Goal: Task Accomplishment & Management: Use online tool/utility

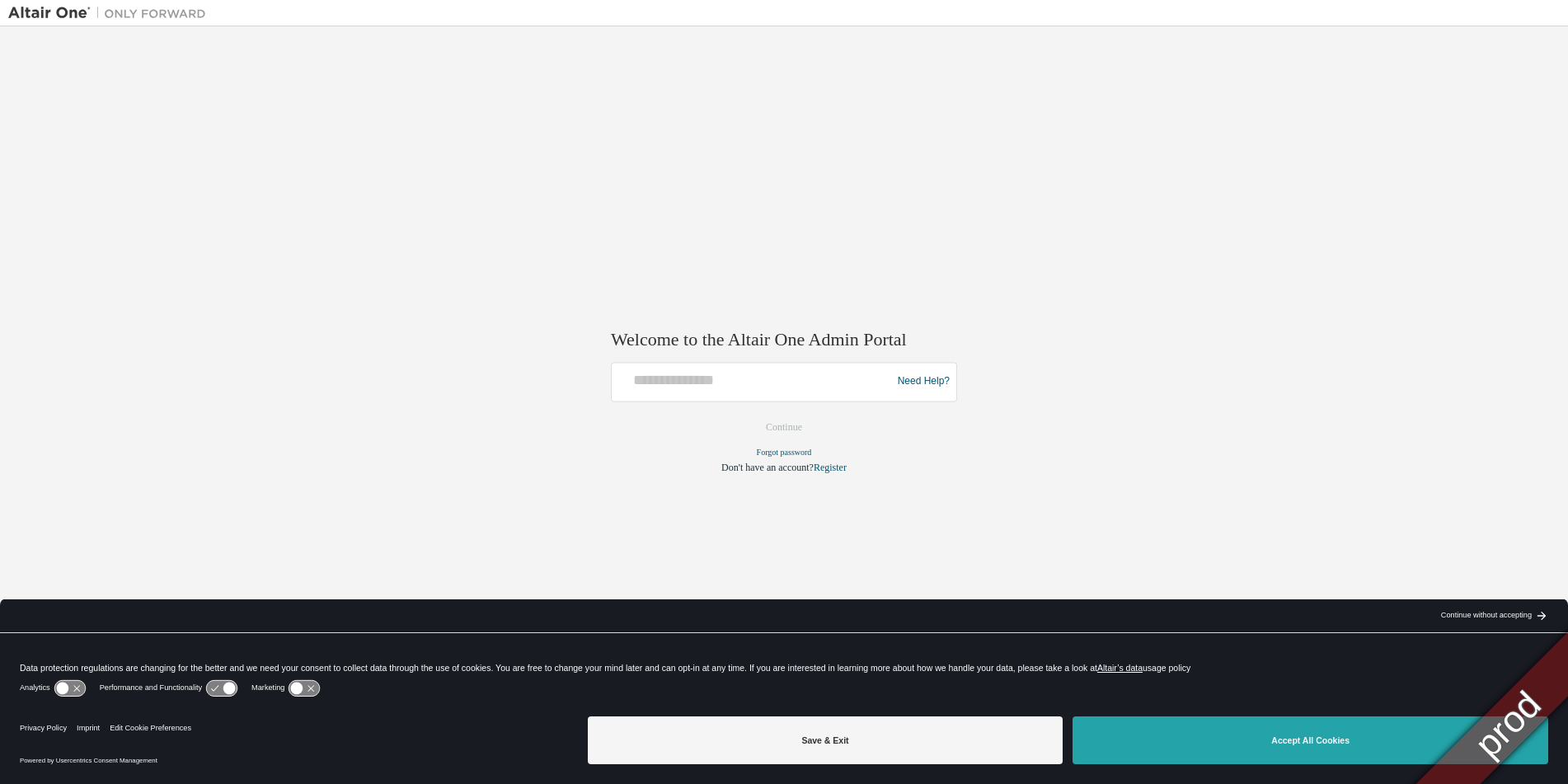
drag, startPoint x: 1184, startPoint y: 738, endPoint x: 1176, endPoint y: 743, distance: 9.4
click at [1184, 738] on button "Accept All Cookies" at bounding box center [1310, 740] width 475 height 48
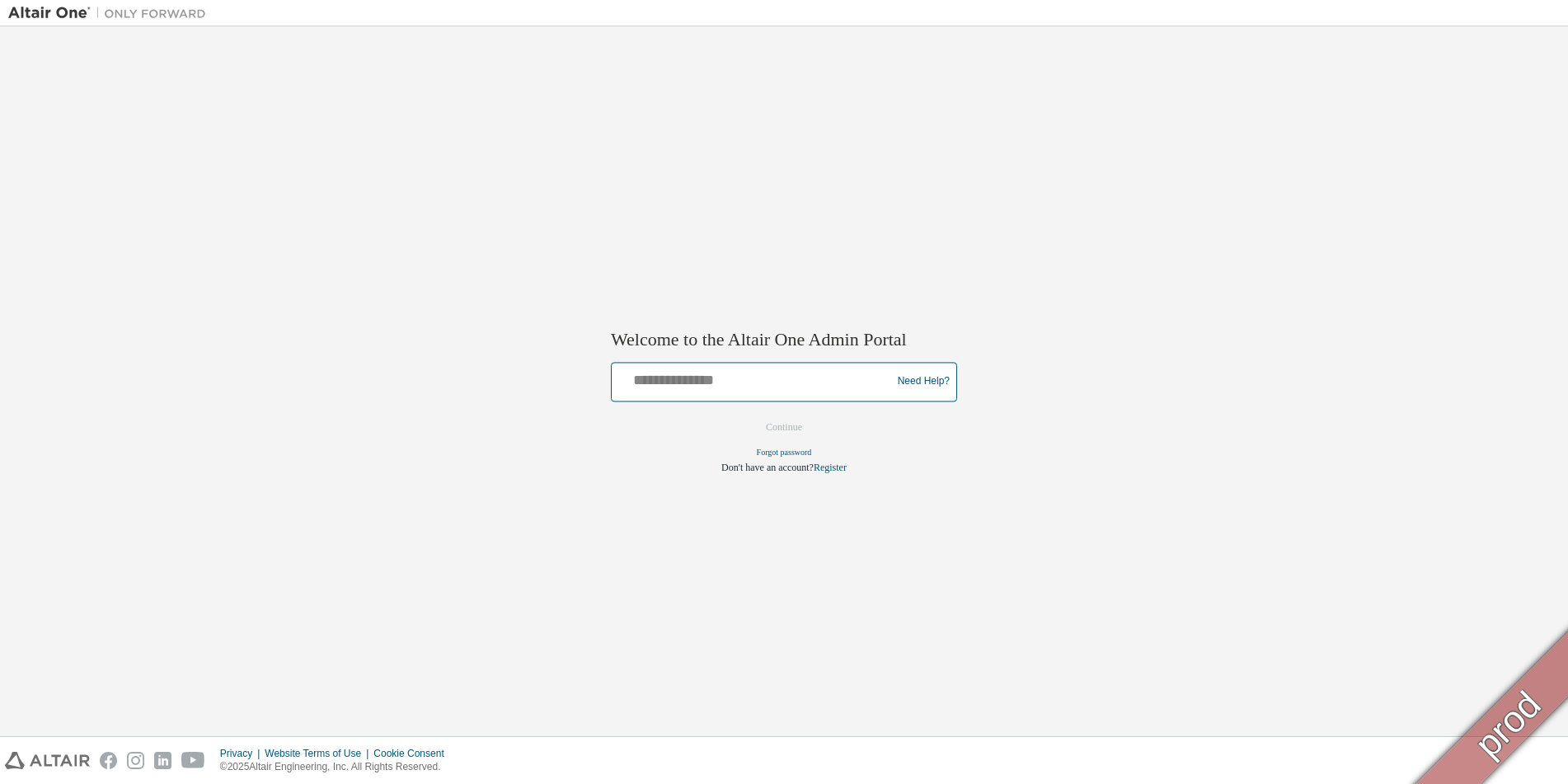
click at [806, 389] on input "text" at bounding box center [754, 378] width 271 height 24
type input "**********"
click at [788, 432] on button "Continue" at bounding box center [784, 427] width 71 height 24
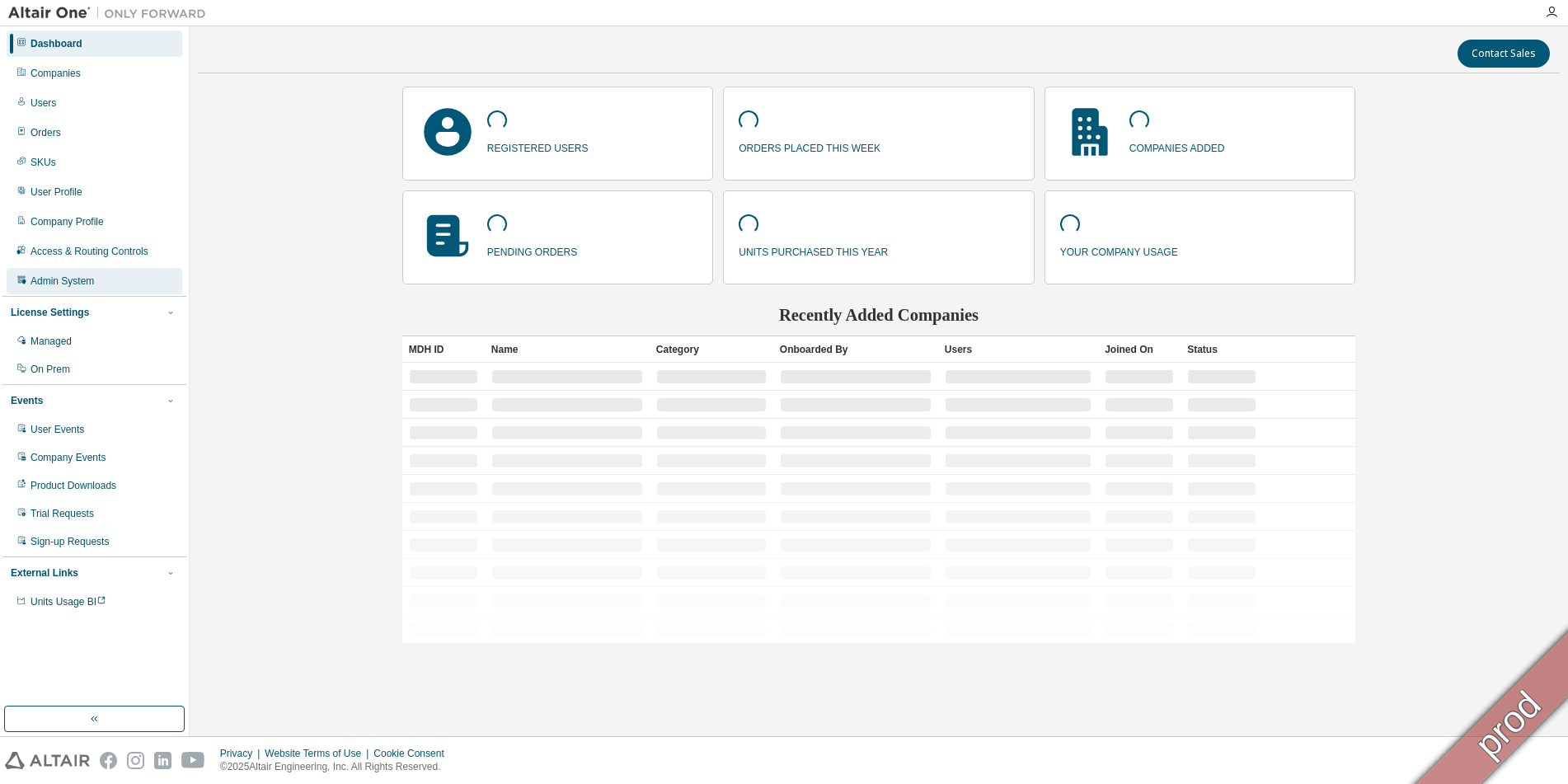
click at [60, 280] on div "Admin System" at bounding box center [62, 282] width 63 height 13
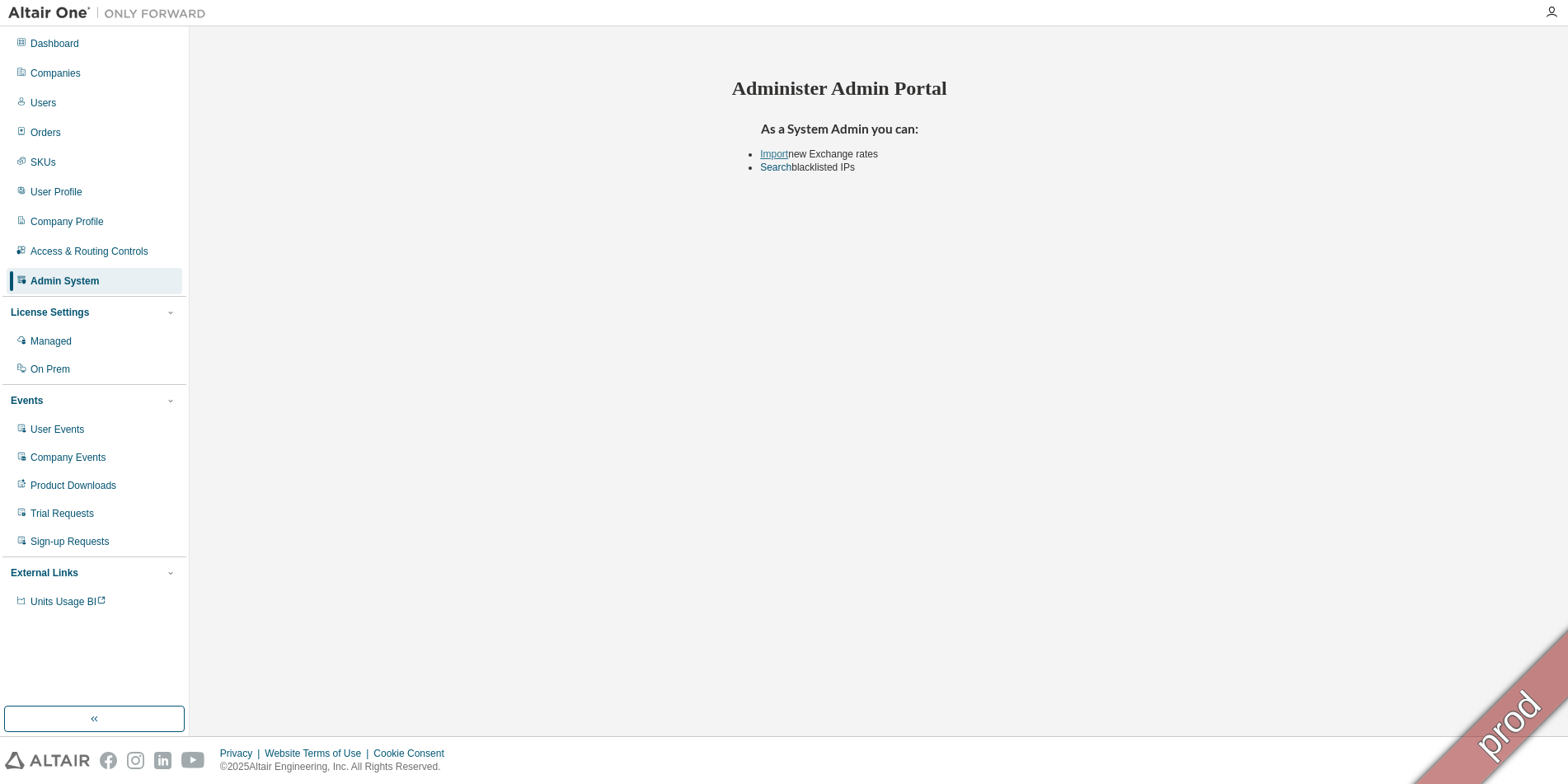
click at [781, 151] on link "Import" at bounding box center [774, 154] width 28 height 12
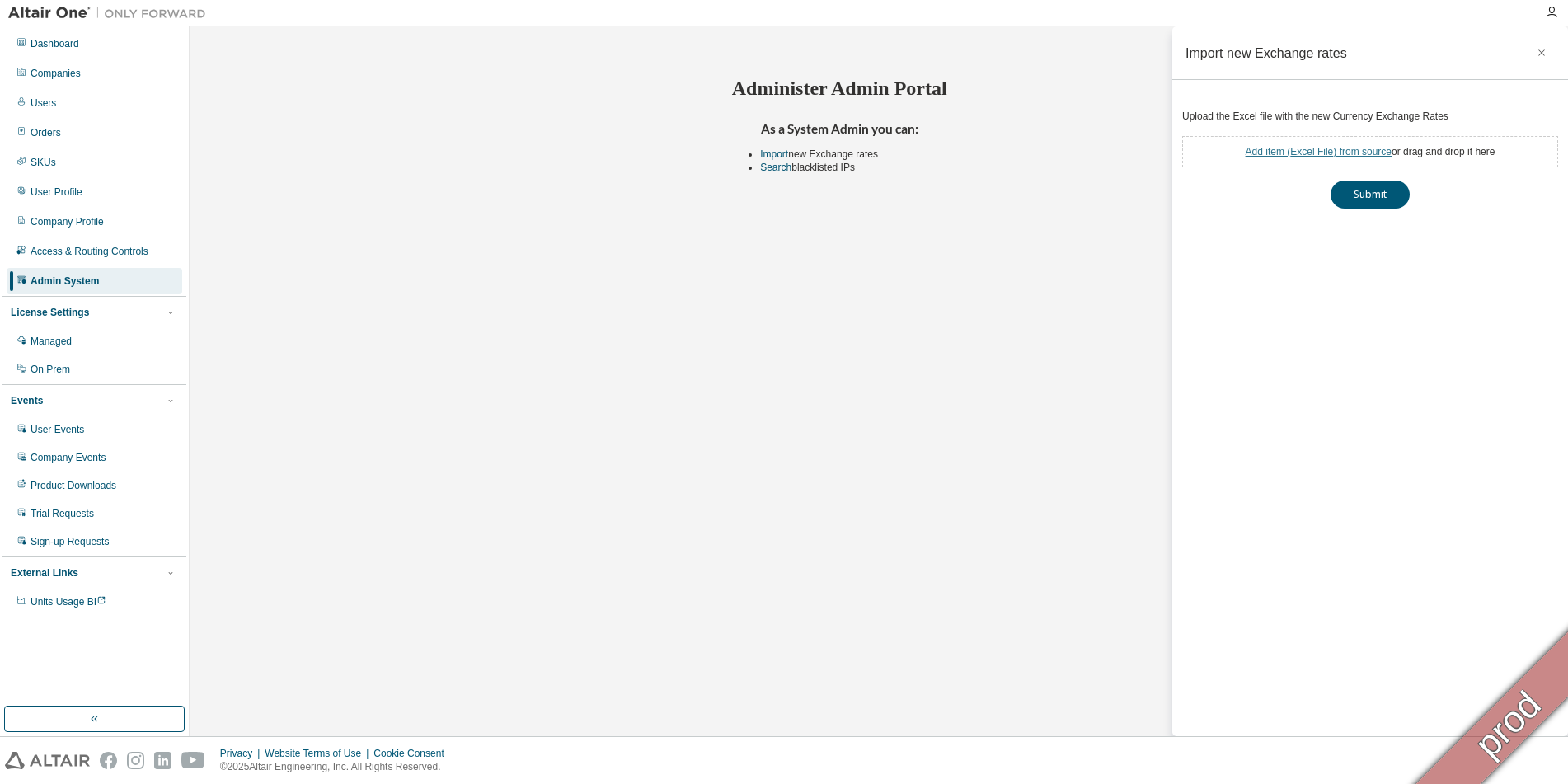
click at [1334, 149] on link "Add item ( Excel File ) from source" at bounding box center [1318, 152] width 146 height 12
click at [1371, 223] on button "Submit" at bounding box center [1370, 223] width 79 height 28
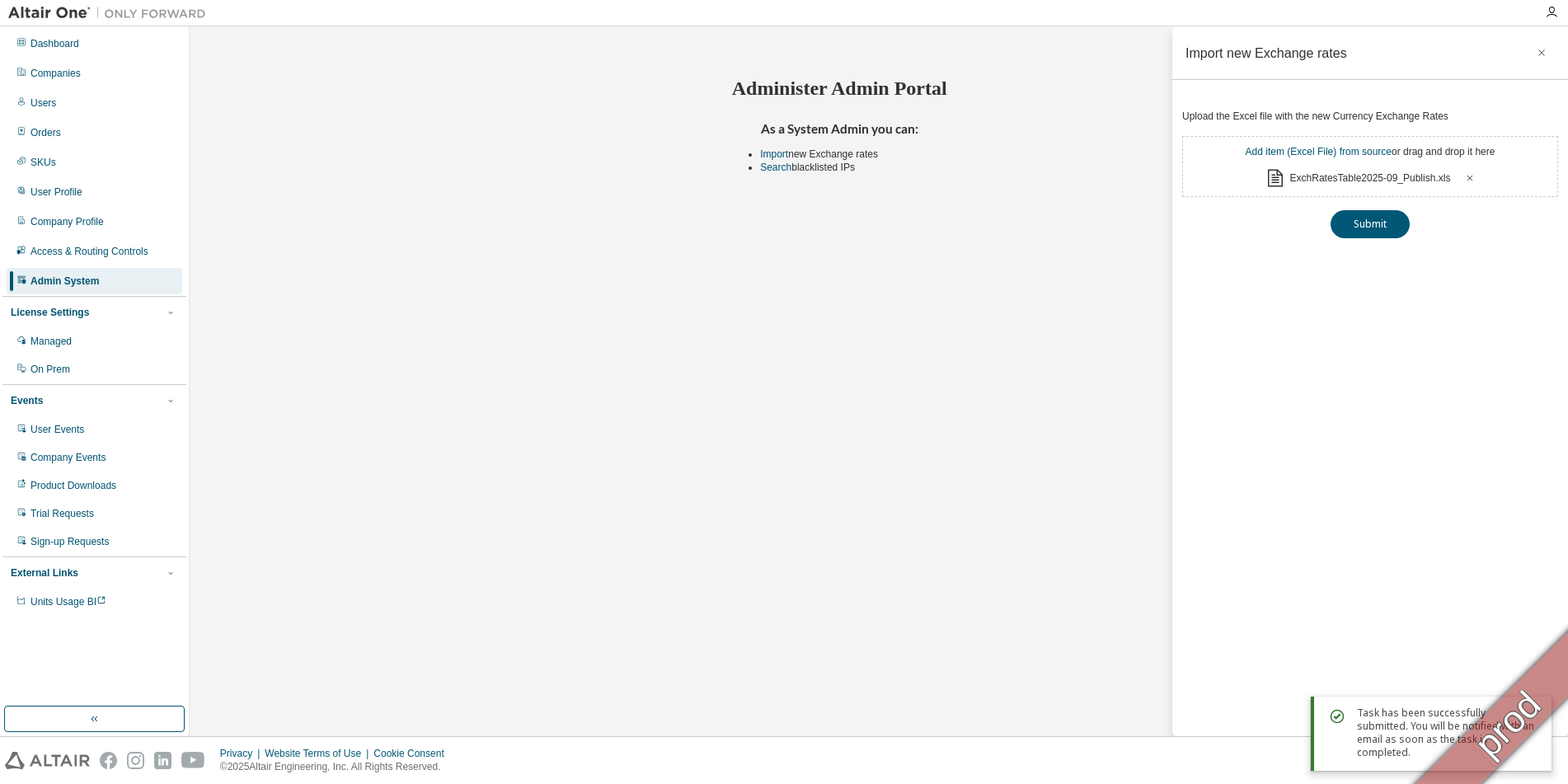
click at [1473, 179] on icon at bounding box center [1470, 178] width 10 height 10
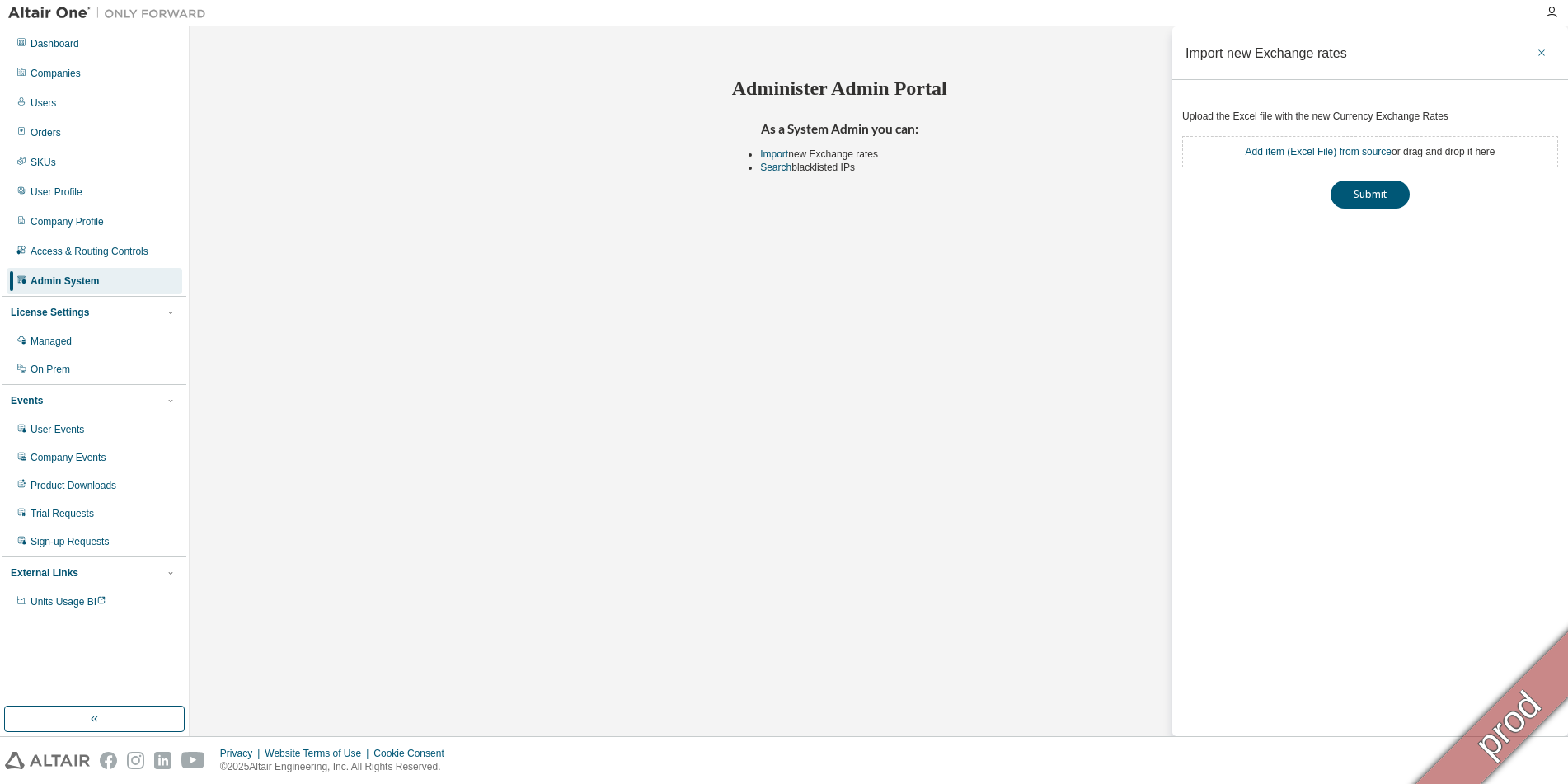
click at [1546, 56] on icon "button" at bounding box center [1542, 53] width 12 height 13
